Goal: Find specific page/section: Find specific page/section

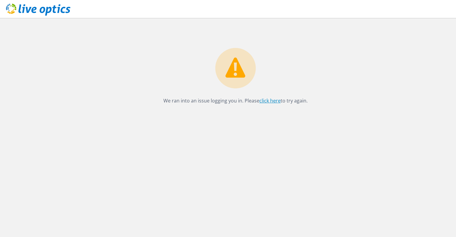
click at [266, 100] on link "click here" at bounding box center [269, 100] width 21 height 7
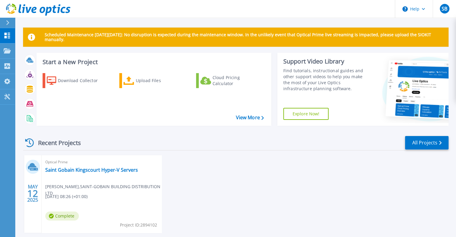
drag, startPoint x: 0, startPoint y: 0, endPoint x: 217, endPoint y: 179, distance: 281.6
click at [217, 179] on div "MAY 12 2025 Optical Prime Saint Gobain Kingscourt Hyper-V Servers Simon Bingham…" at bounding box center [233, 200] width 430 height 90
